Goal: Transaction & Acquisition: Purchase product/service

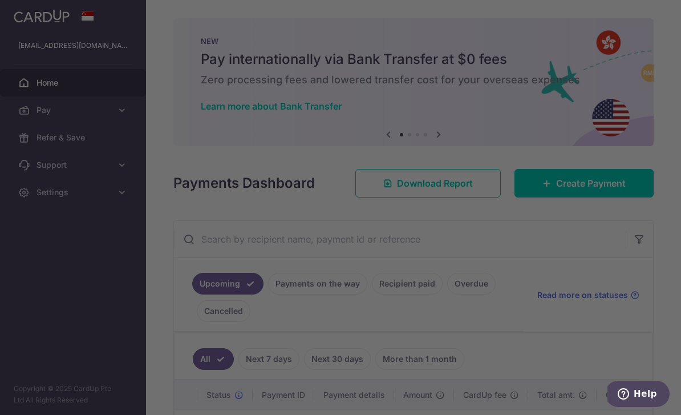
click at [159, 332] on div at bounding box center [344, 209] width 688 height 419
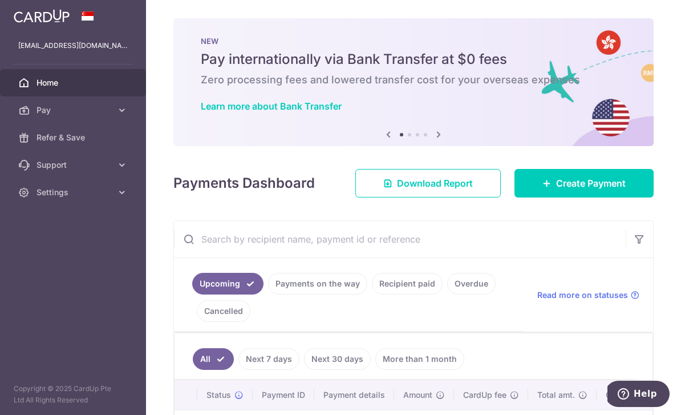
click at [372, 294] on link "Recipient paid" at bounding box center [407, 284] width 71 height 22
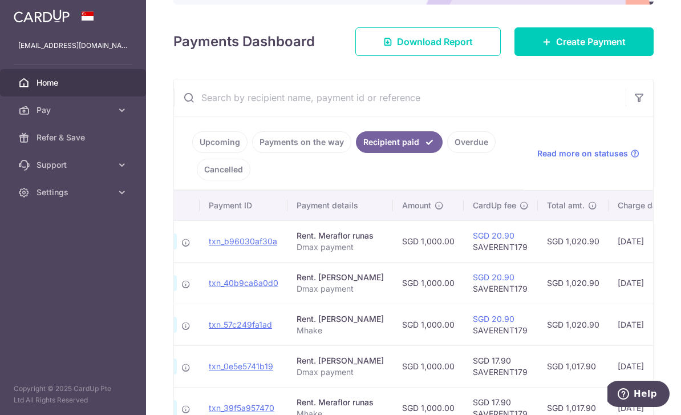
scroll to position [0, 91]
click at [601, 49] on span "Create Payment" at bounding box center [591, 42] width 70 height 14
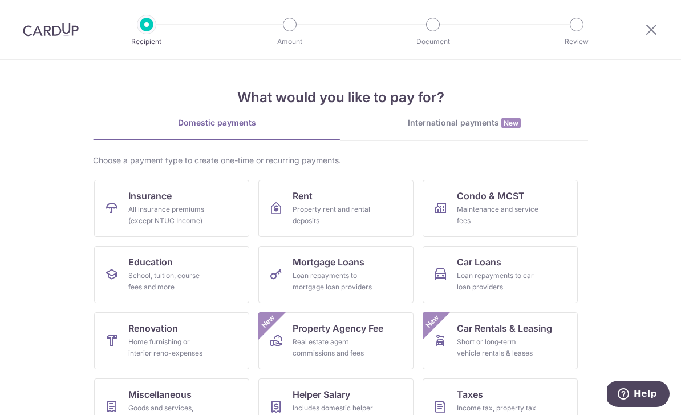
click at [368, 213] on div "Property rent and rental deposits" at bounding box center [334, 215] width 82 height 23
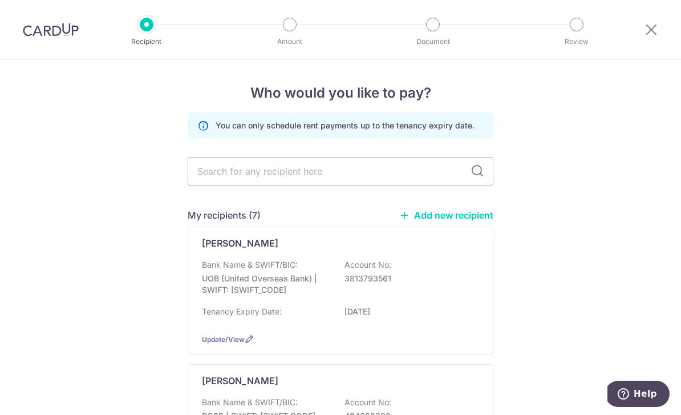
click at [657, 33] on icon at bounding box center [652, 29] width 14 height 14
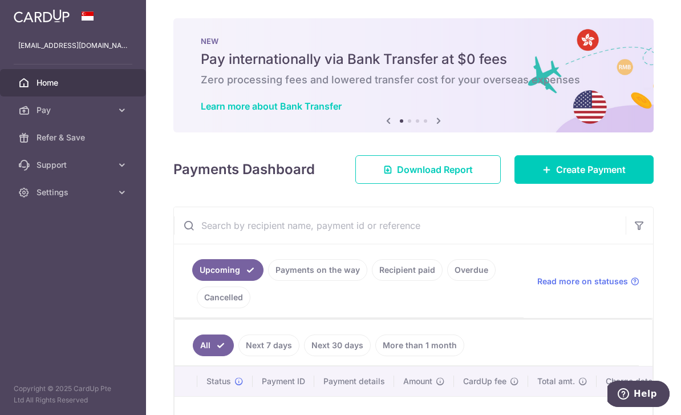
click at [0, 0] on icon "button" at bounding box center [0, 0] width 0 height 0
click at [72, 199] on link "Settings" at bounding box center [73, 192] width 146 height 27
click at [80, 251] on span "Logout" at bounding box center [74, 246] width 75 height 11
